Goal: Consume media (video, audio)

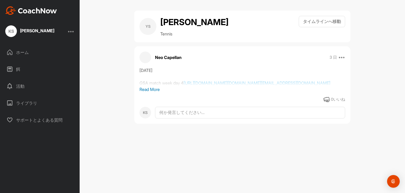
click at [19, 53] on div "ホーム" at bounding box center [40, 52] width 74 height 13
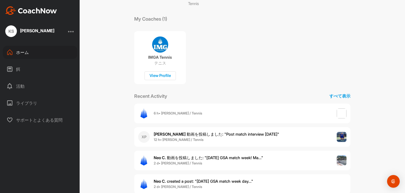
scroll to position [92, 0]
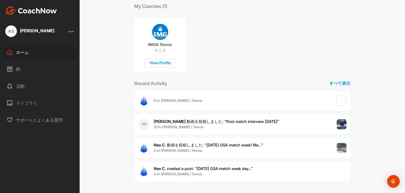
click at [194, 121] on span "[PERSON_NAME] 動画を投稿しました : " Post match interview [DATE] "" at bounding box center [217, 121] width 126 height 5
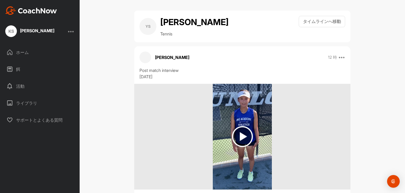
click at [243, 133] on img at bounding box center [242, 136] width 21 height 21
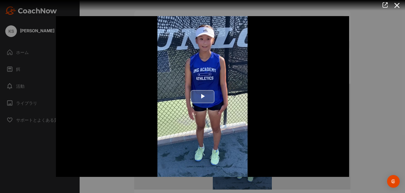
click at [203, 96] on span "Video Player" at bounding box center [203, 96] width 0 height 0
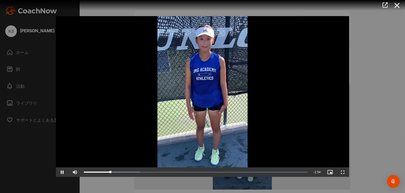
click at [96, 119] on video "Video Player" at bounding box center [203, 96] width 294 height 160
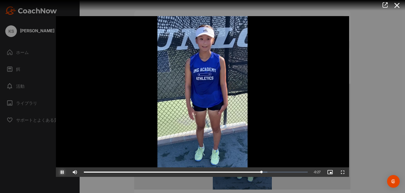
click at [63, 172] on span "Video Player" at bounding box center [62, 172] width 13 height 0
